Goal: Download file/media

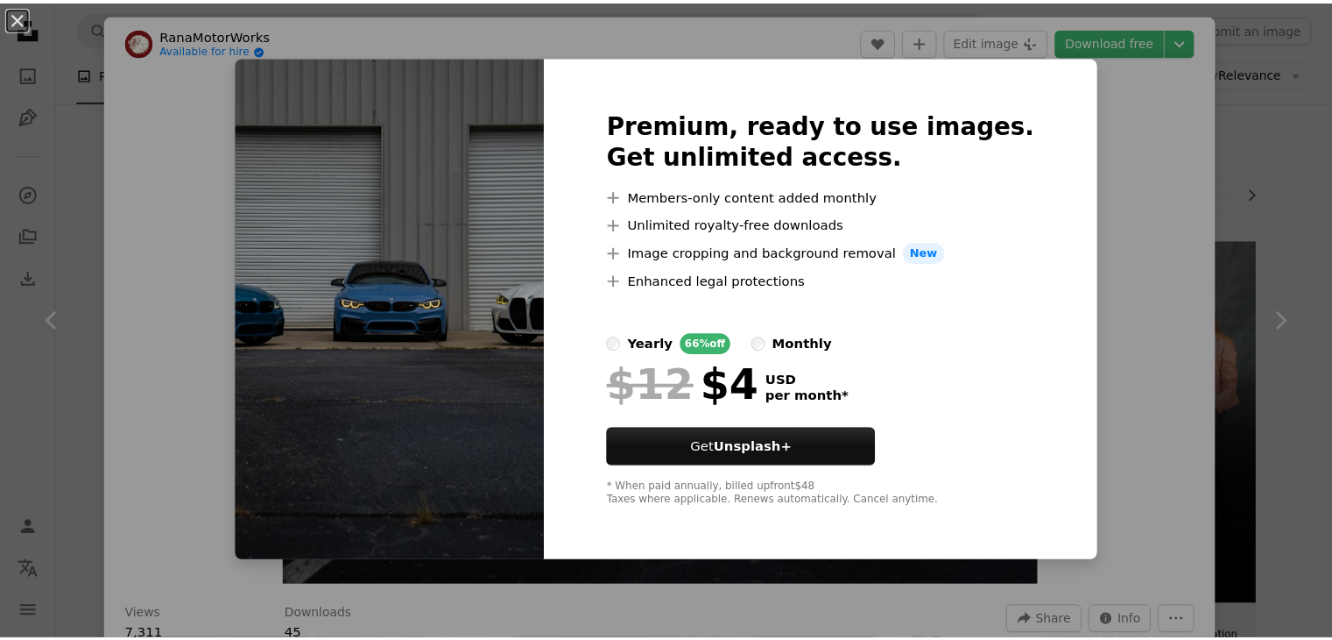
scroll to position [10175, 0]
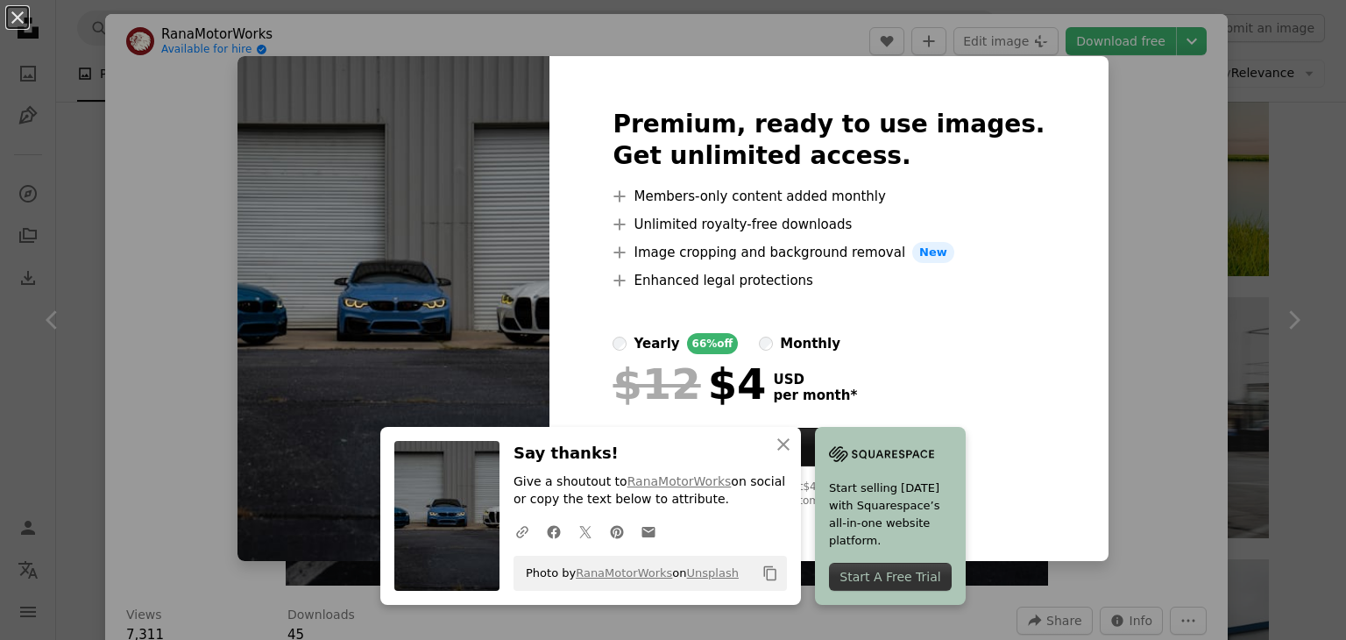
click at [1276, 74] on div "An X shape Premium, ready to use images. Get unlimited access. A plus sign Memb…" at bounding box center [673, 320] width 1346 height 640
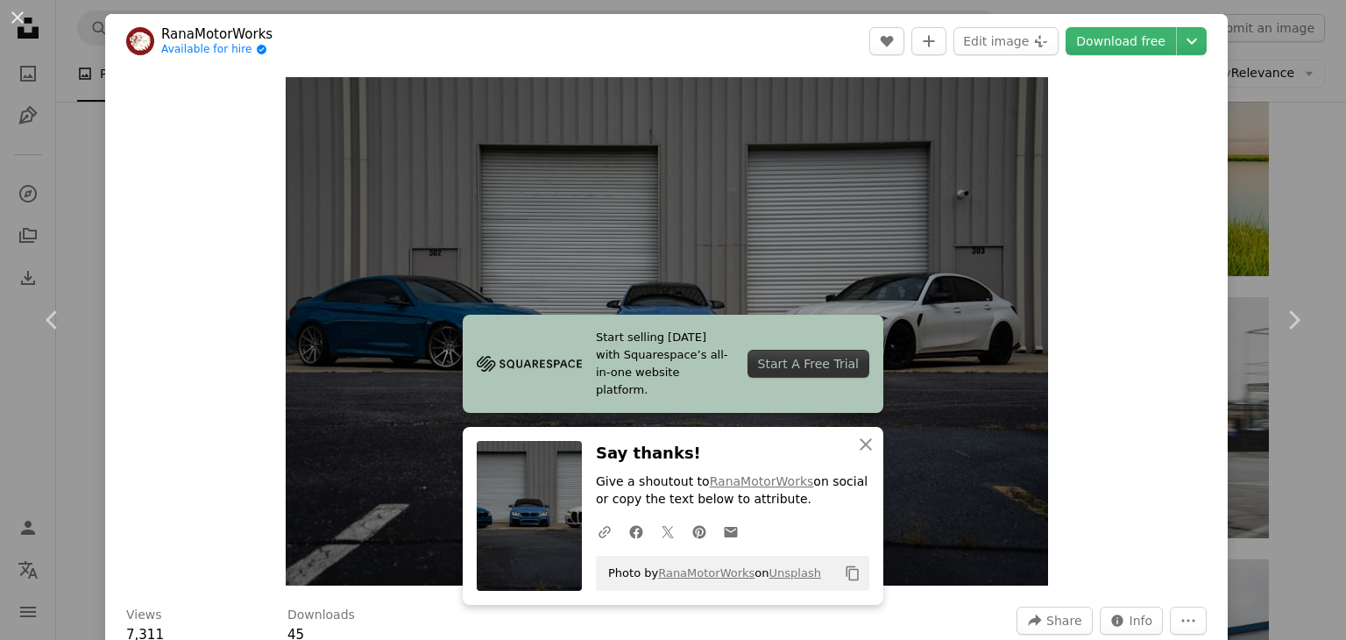
click at [71, 109] on div "An X shape Chevron left Chevron right RanaMotorWorks Available for hire A check…" at bounding box center [673, 320] width 1346 height 640
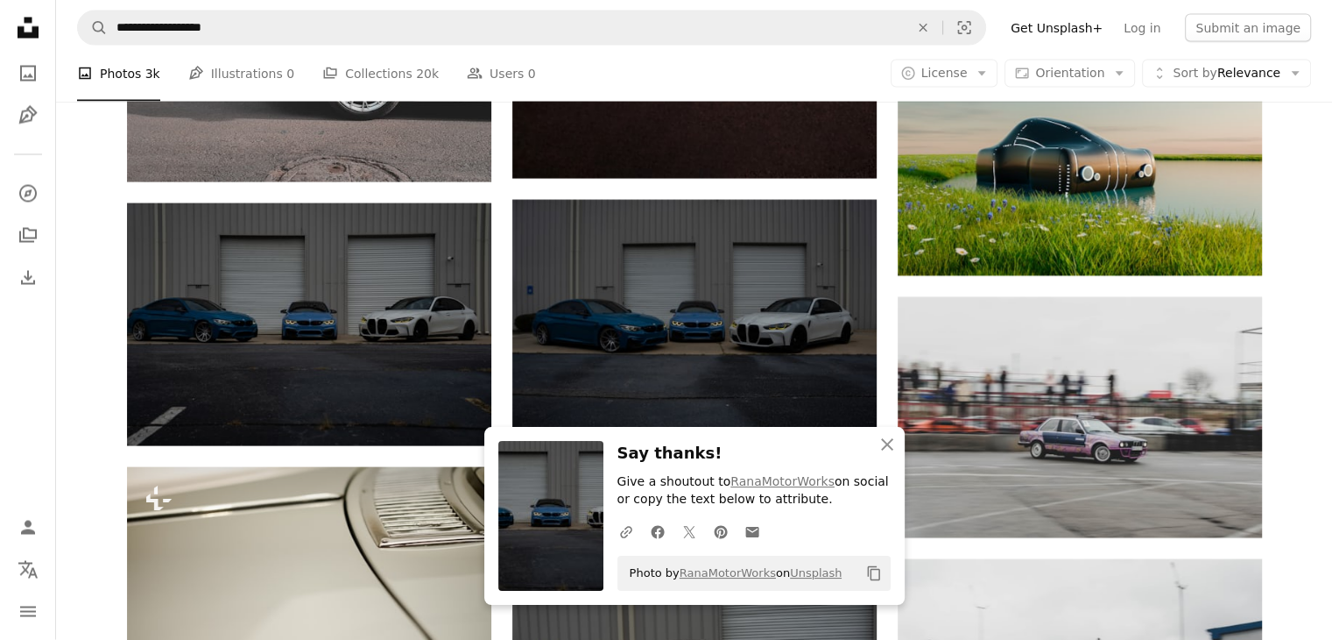
click at [18, 26] on icon at bounding box center [28, 28] width 21 height 21
